Goal: Task Accomplishment & Management: Manage account settings

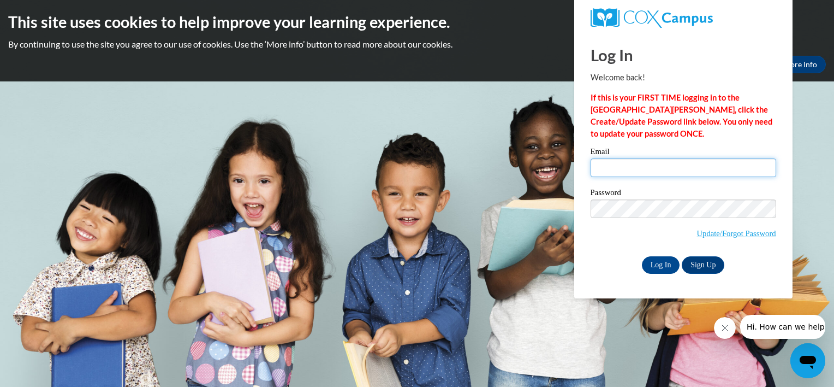
click at [600, 170] on input "Email" at bounding box center [684, 167] width 186 height 19
type input "isioma140@yahoo.com"
click at [662, 265] on input "Log In" at bounding box center [661, 264] width 38 height 17
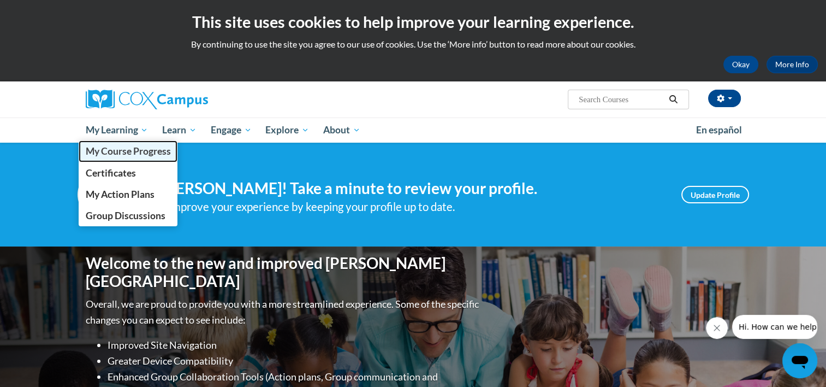
click at [107, 152] on span "My Course Progress" at bounding box center [127, 150] width 85 height 11
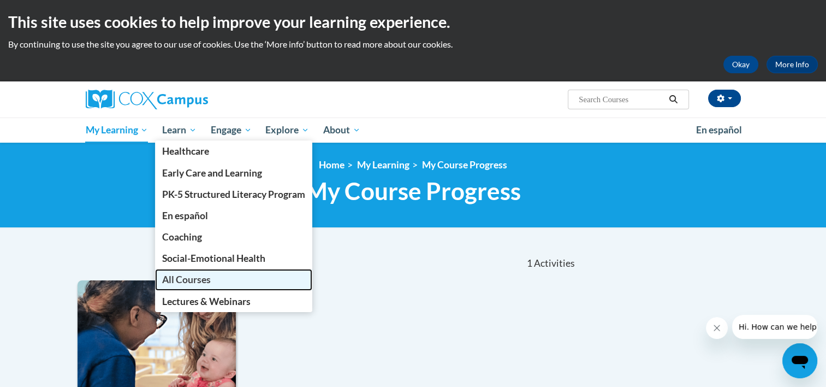
click at [171, 288] on link "All Courses" at bounding box center [233, 279] width 157 height 21
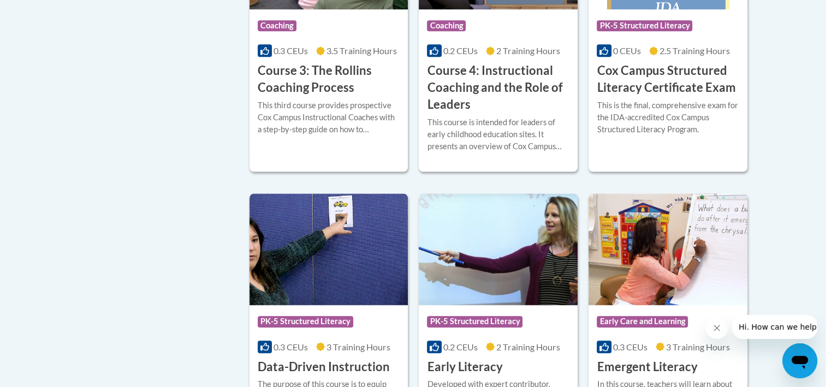
scroll to position [1005, 0]
